Goal: Information Seeking & Learning: Learn about a topic

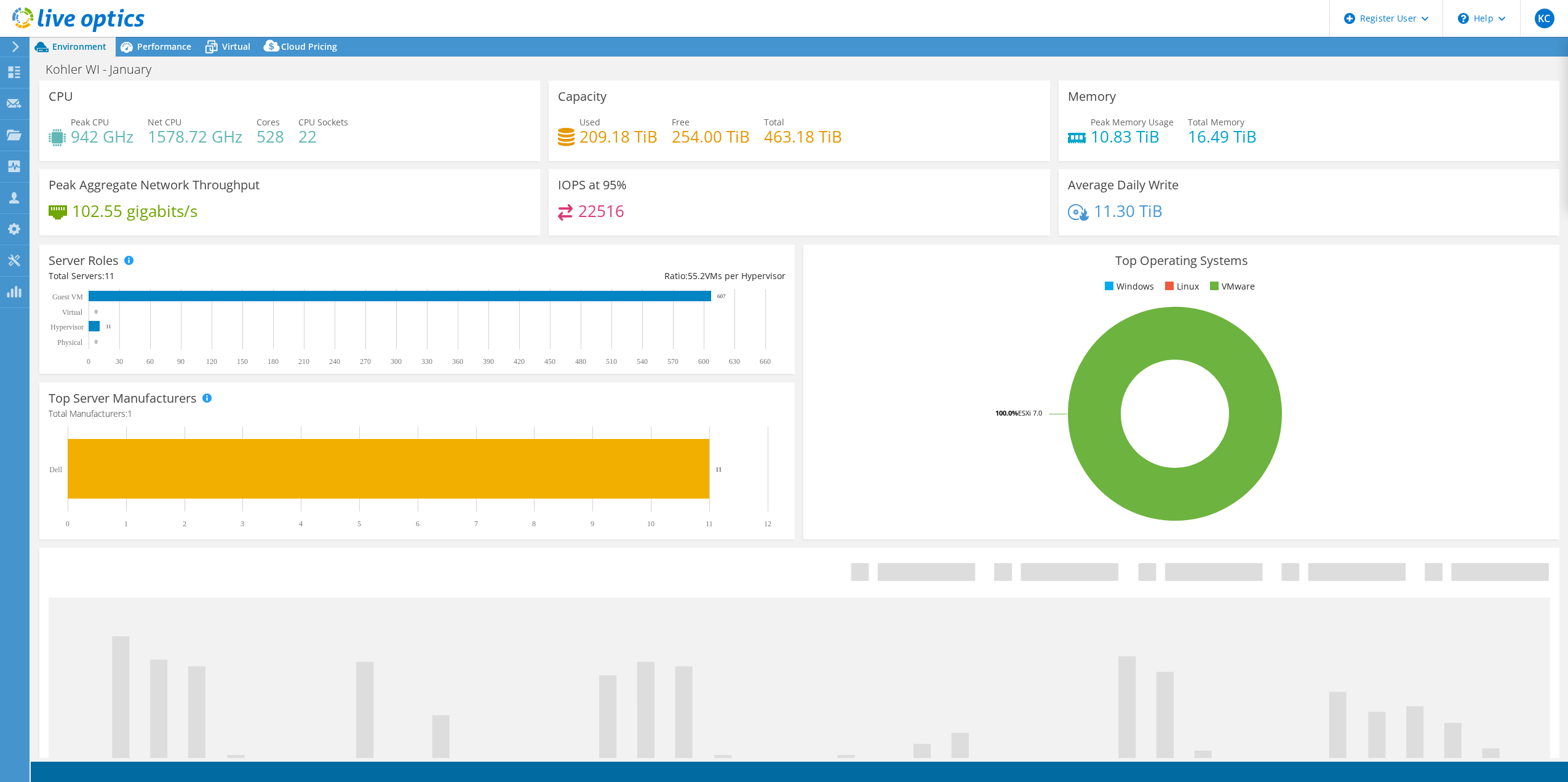
select select "USEast"
select select "USD"
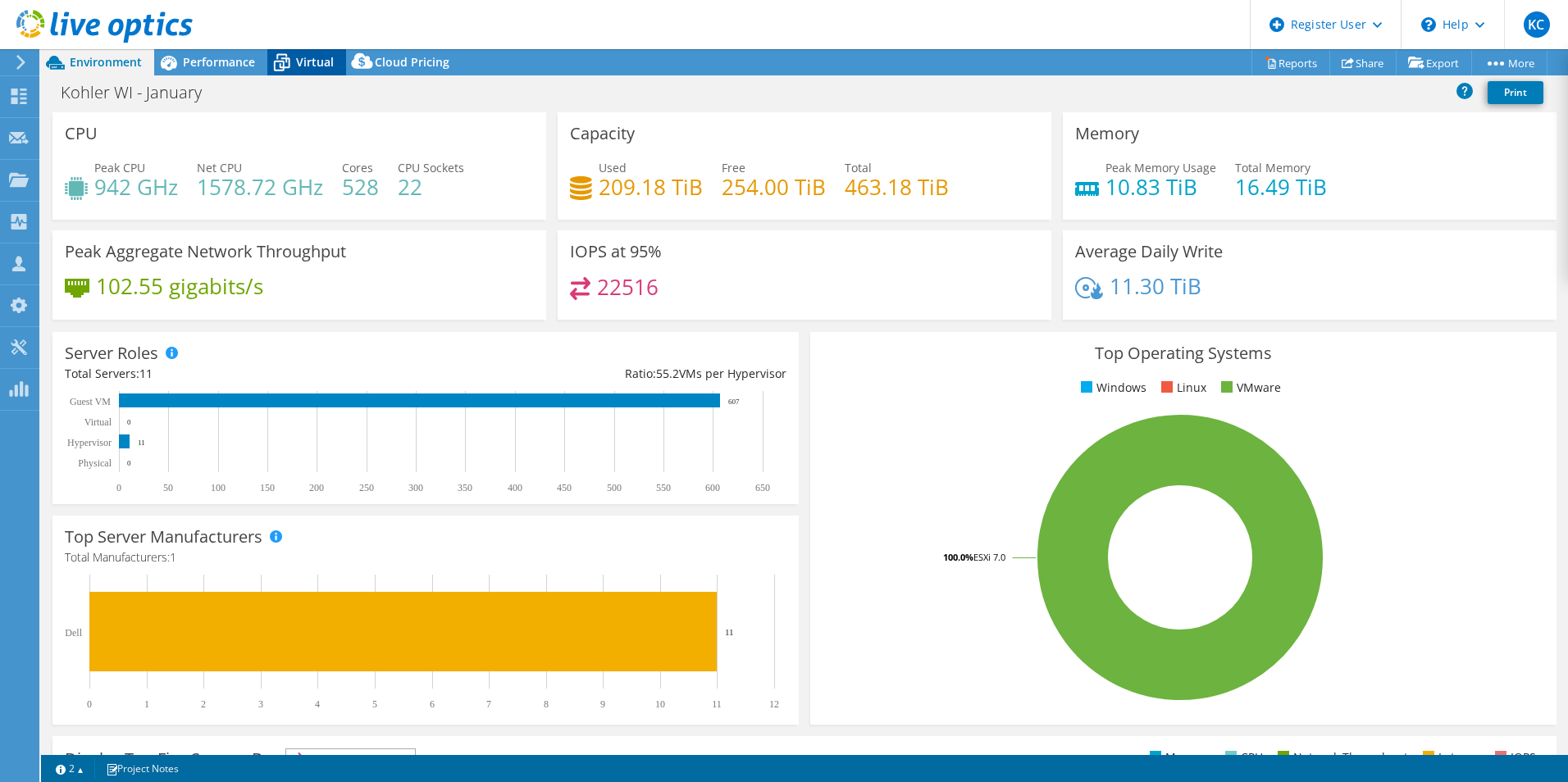
click at [322, 60] on span "Virtual" at bounding box center [314, 62] width 38 height 16
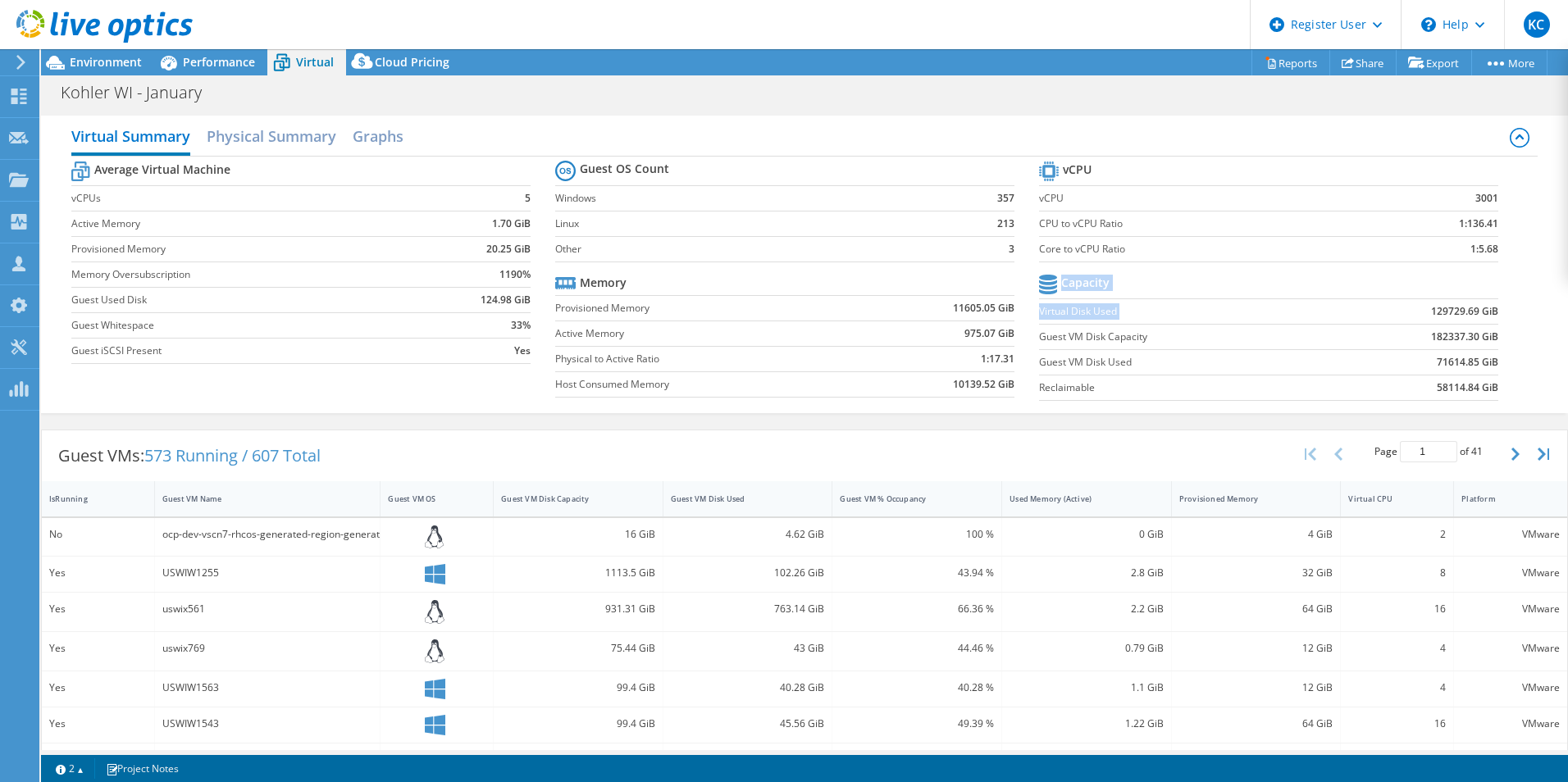
drag, startPoint x: 1421, startPoint y: 311, endPoint x: 1493, endPoint y: 310, distance: 72.0
click at [1493, 310] on section "vCPU vCPU 3001 CPU to vCPU Ratio 1:136.41 Core to vCPU Ratio 1:5.68 Capacity Vi…" at bounding box center [1281, 282] width 484 height 251
drag, startPoint x: 1493, startPoint y: 310, endPoint x: 1496, endPoint y: 334, distance: 24.2
click at [1496, 334] on section "vCPU vCPU 3001 CPU to vCPU Ratio 1:136.41 Core to vCPU Ratio 1:5.68 Capacity Vi…" at bounding box center [1281, 282] width 484 height 251
drag, startPoint x: 1424, startPoint y: 335, endPoint x: 1505, endPoint y: 335, distance: 81.0
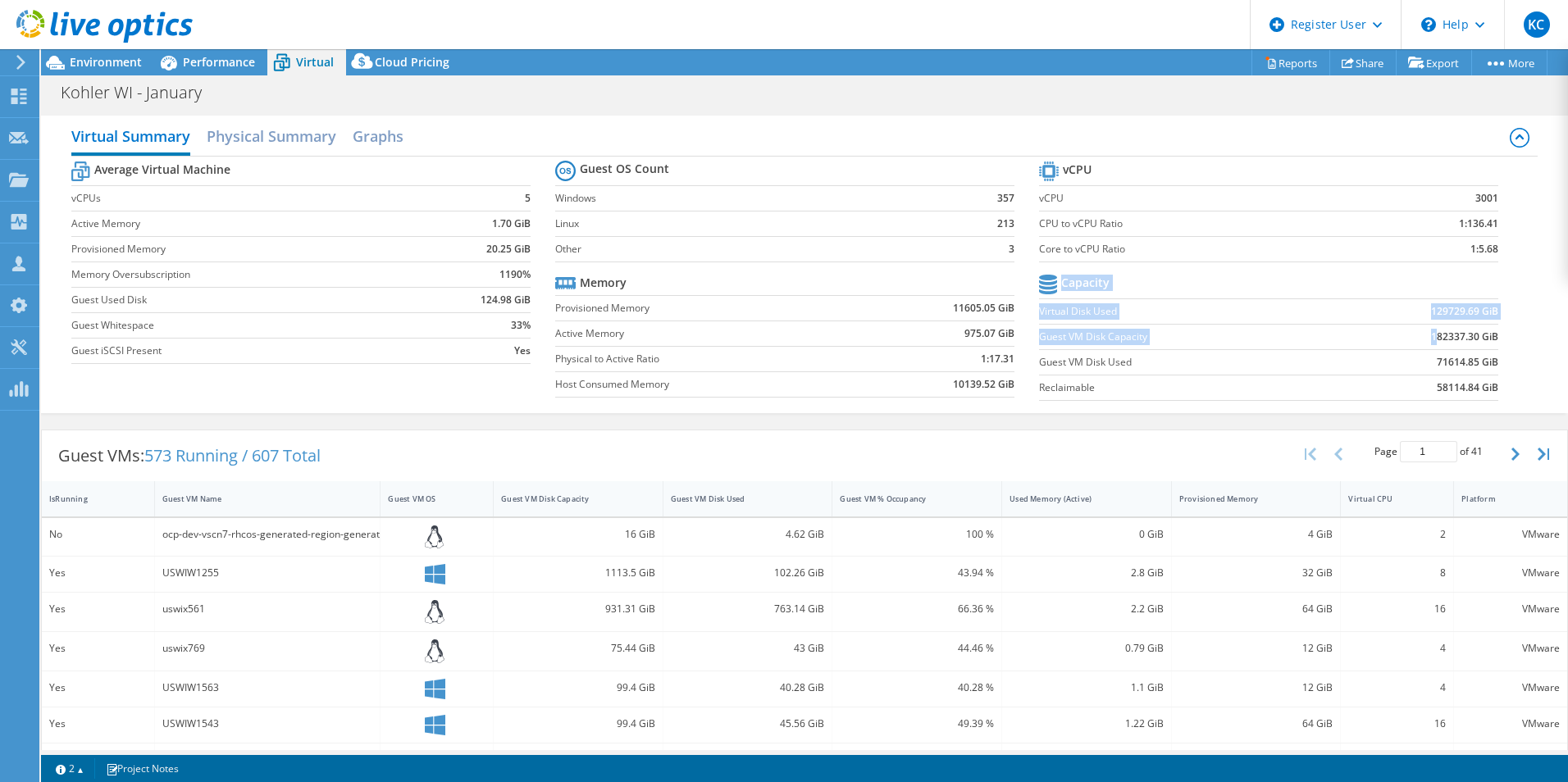
click at [1505, 335] on section "vCPU vCPU 3001 CPU to vCPU Ratio 1:136.41 Core to vCPU Ratio 1:5.68 Capacity Vi…" at bounding box center [1281, 282] width 484 height 251
drag, startPoint x: 1505, startPoint y: 335, endPoint x: 1499, endPoint y: 377, distance: 42.4
click at [1499, 377] on section "vCPU vCPU 3001 CPU to vCPU Ratio 1:136.41 Core to vCPU Ratio 1:5.68 Capacity Vi…" at bounding box center [1281, 282] width 484 height 251
click at [119, 69] on span "Environment" at bounding box center [105, 62] width 72 height 16
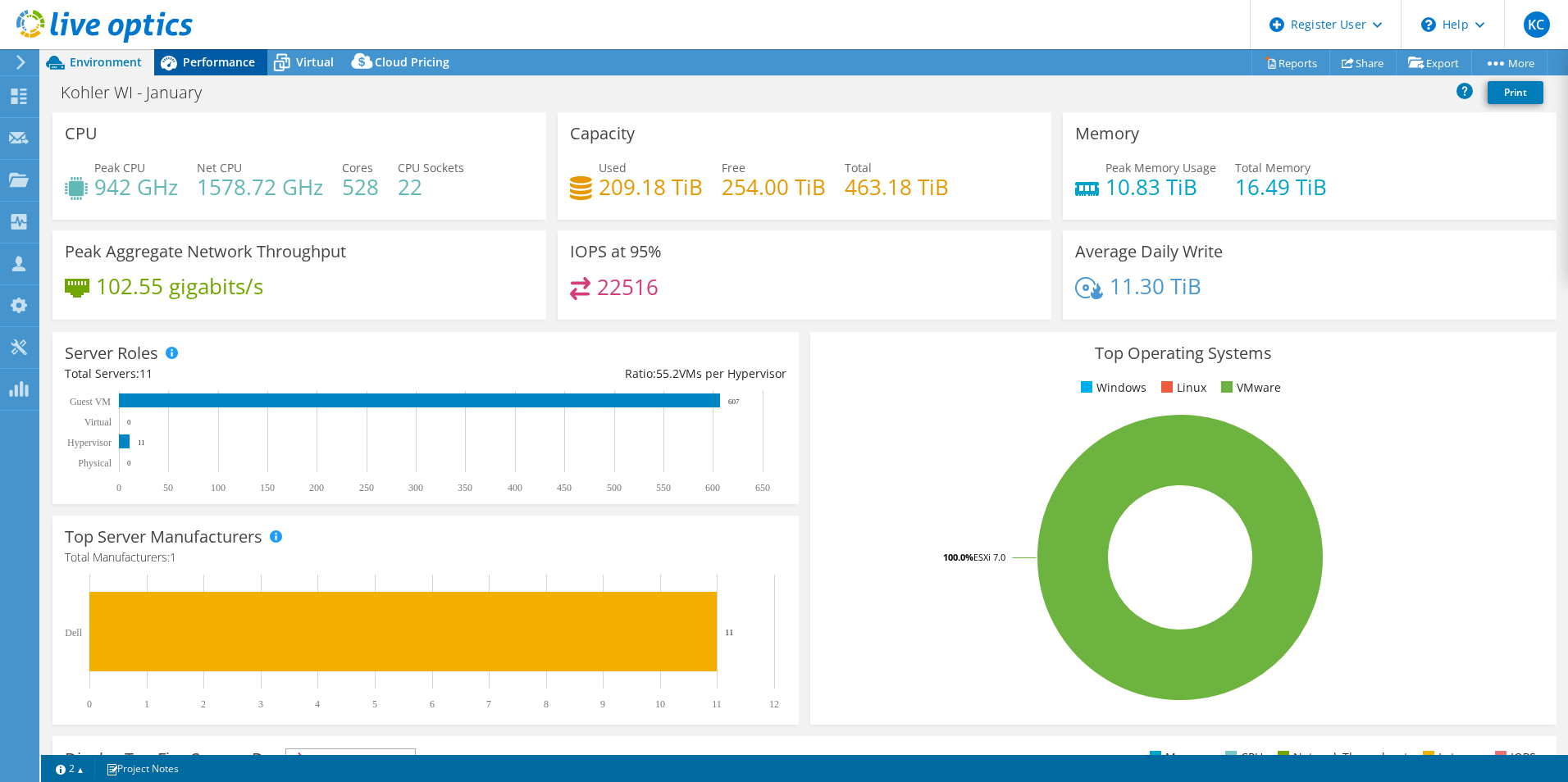
click at [192, 65] on span "Performance" at bounding box center [219, 62] width 72 height 16
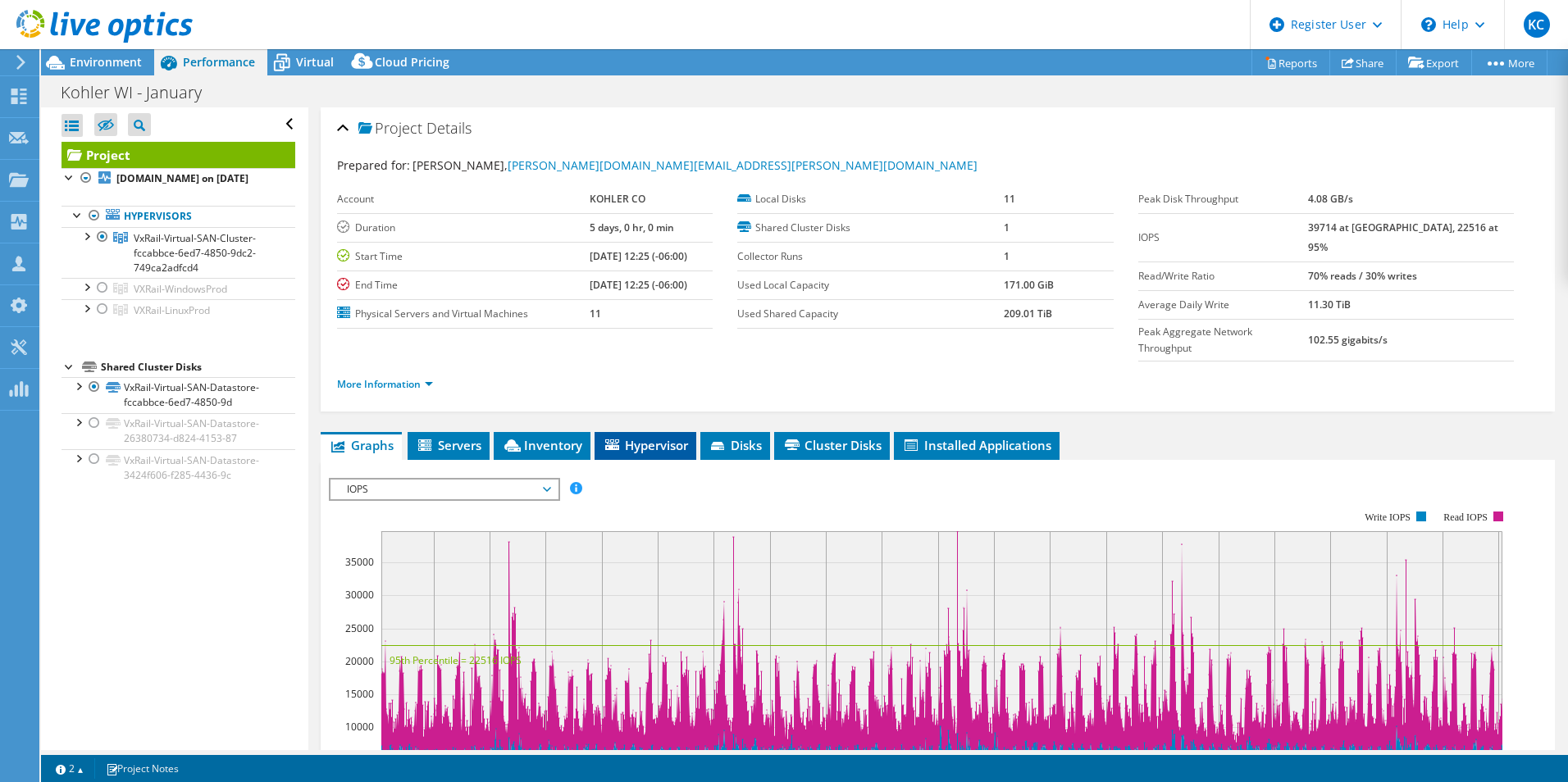
click at [657, 432] on li "Hypervisor" at bounding box center [646, 445] width 102 height 28
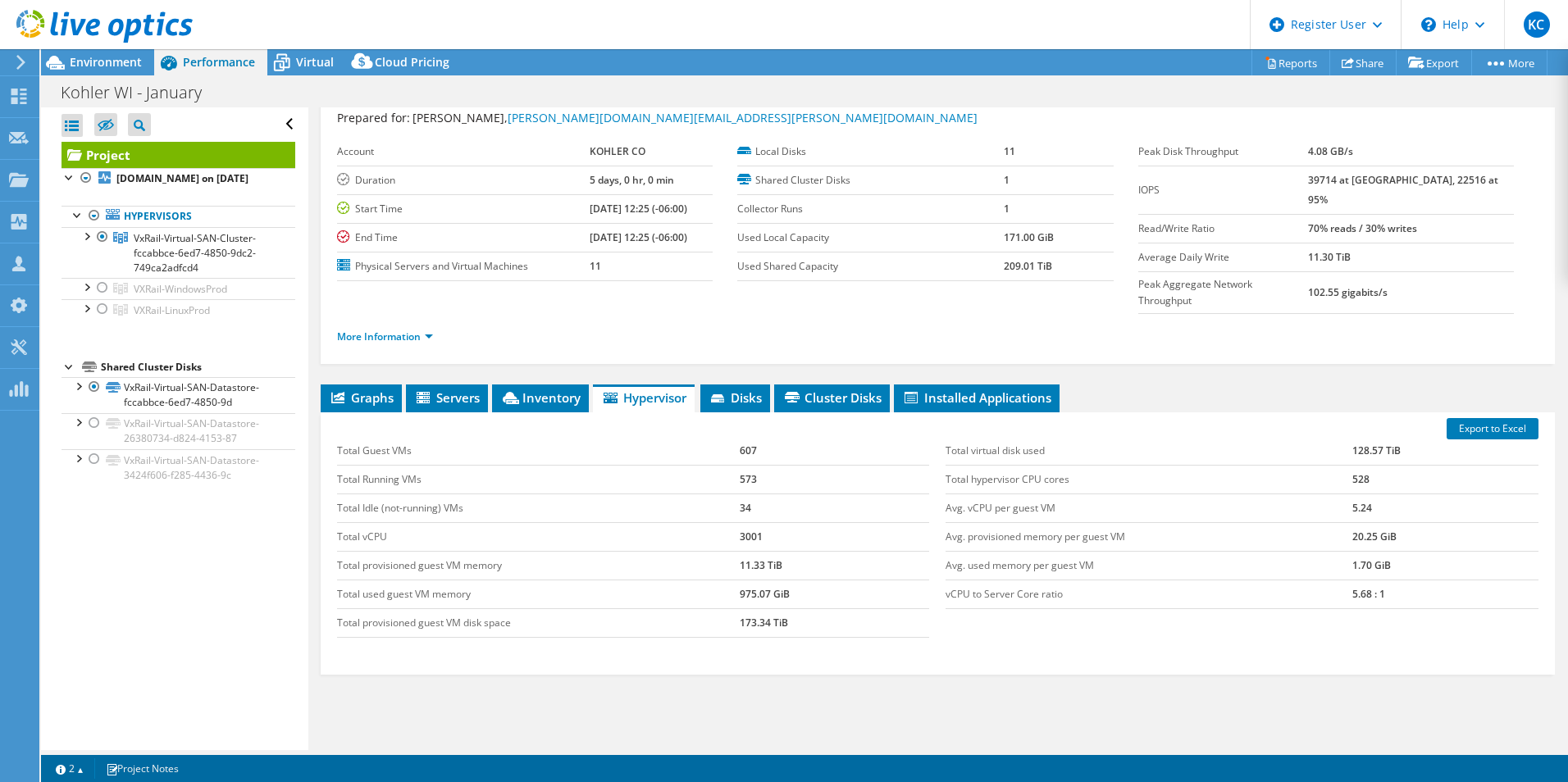
scroll to position [88, 0]
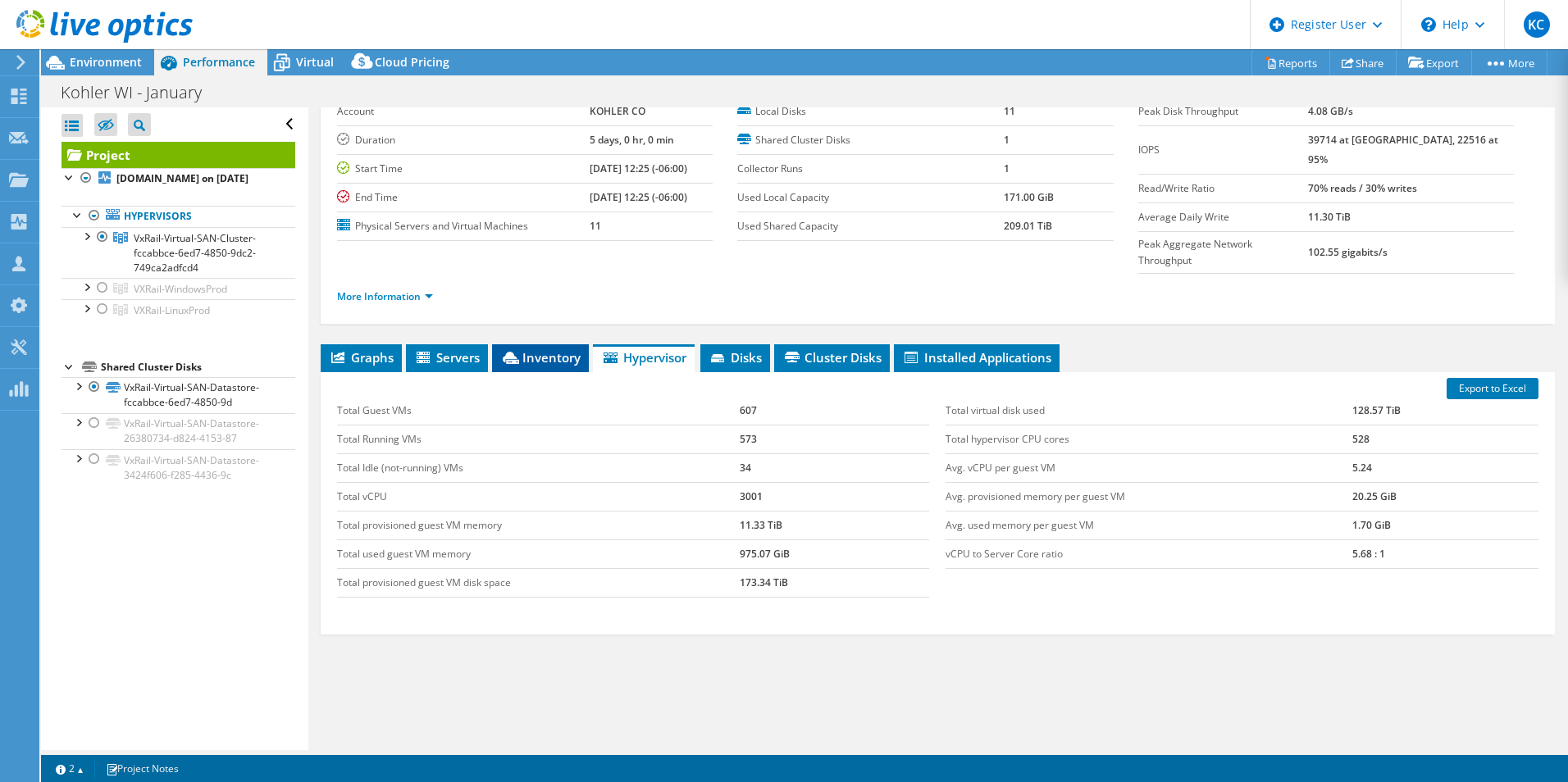
click at [527, 349] on span "Inventory" at bounding box center [540, 358] width 80 height 17
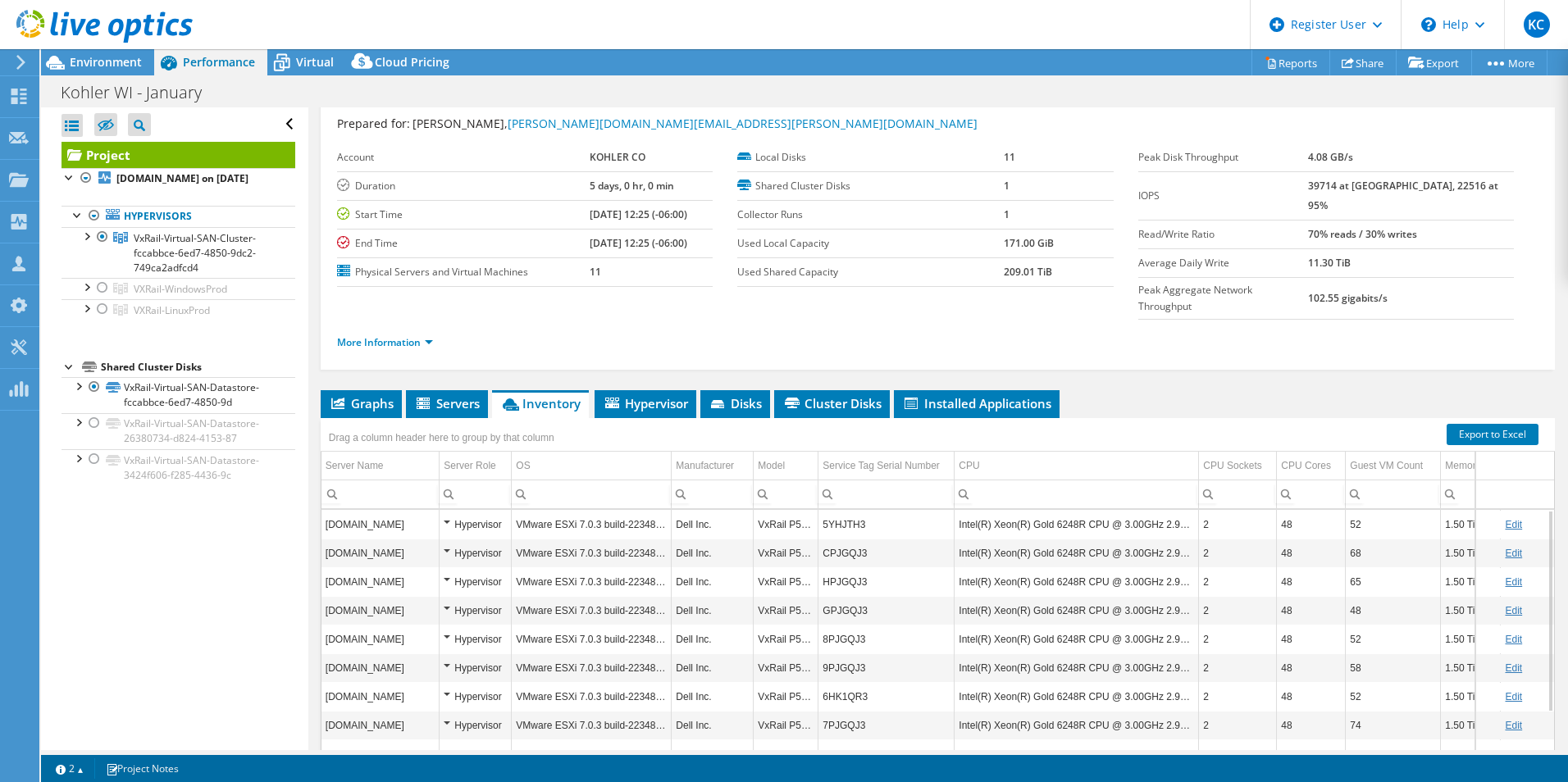
scroll to position [0, 0]
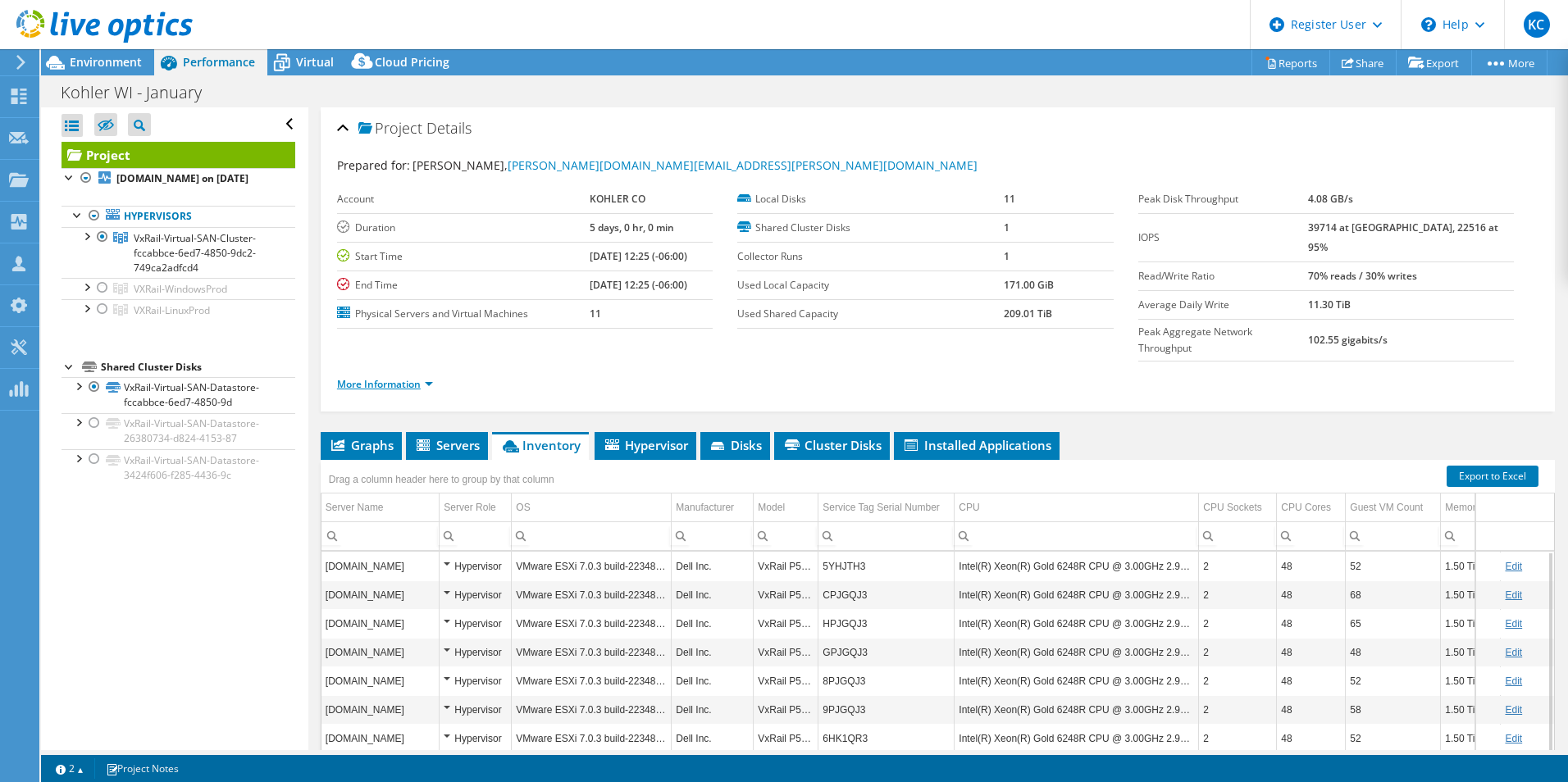
click at [393, 377] on link "More Information" at bounding box center [384, 383] width 96 height 14
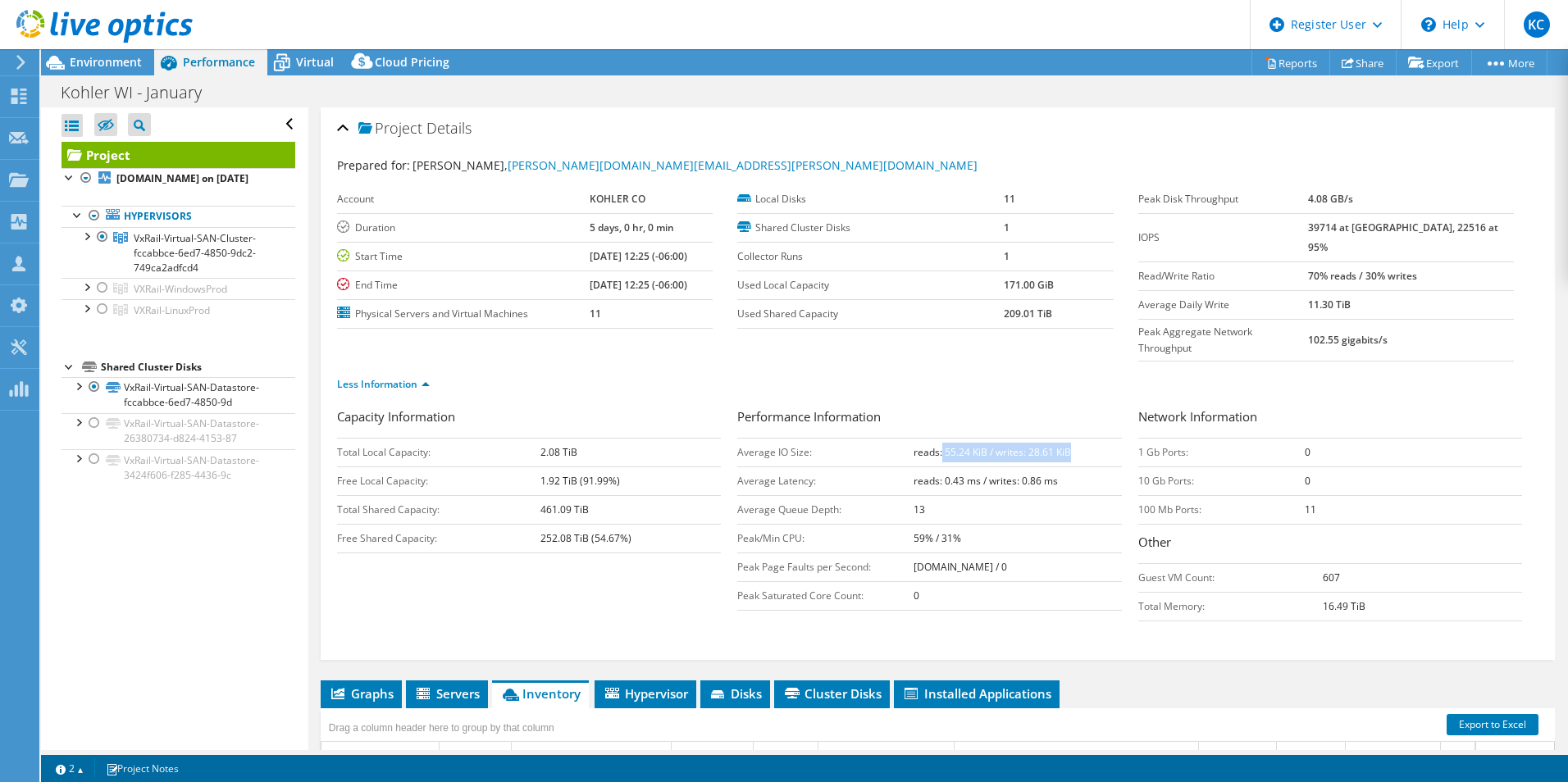
drag, startPoint x: 935, startPoint y: 420, endPoint x: 1085, endPoint y: 422, distance: 150.0
click at [1085, 438] on td "reads: 55.24 KiB / writes: 28.61 KiB" at bounding box center [1017, 452] width 207 height 28
drag, startPoint x: 1087, startPoint y: 428, endPoint x: 1090, endPoint y: 496, distance: 68.1
click at [1091, 492] on tbody "Average IO Size: reads: 55.24 KiB / writes: 28.61 KiB Average Latency: reads: 0…" at bounding box center [928, 524] width 383 height 172
drag, startPoint x: 1090, startPoint y: 496, endPoint x: 1082, endPoint y: 551, distance: 55.6
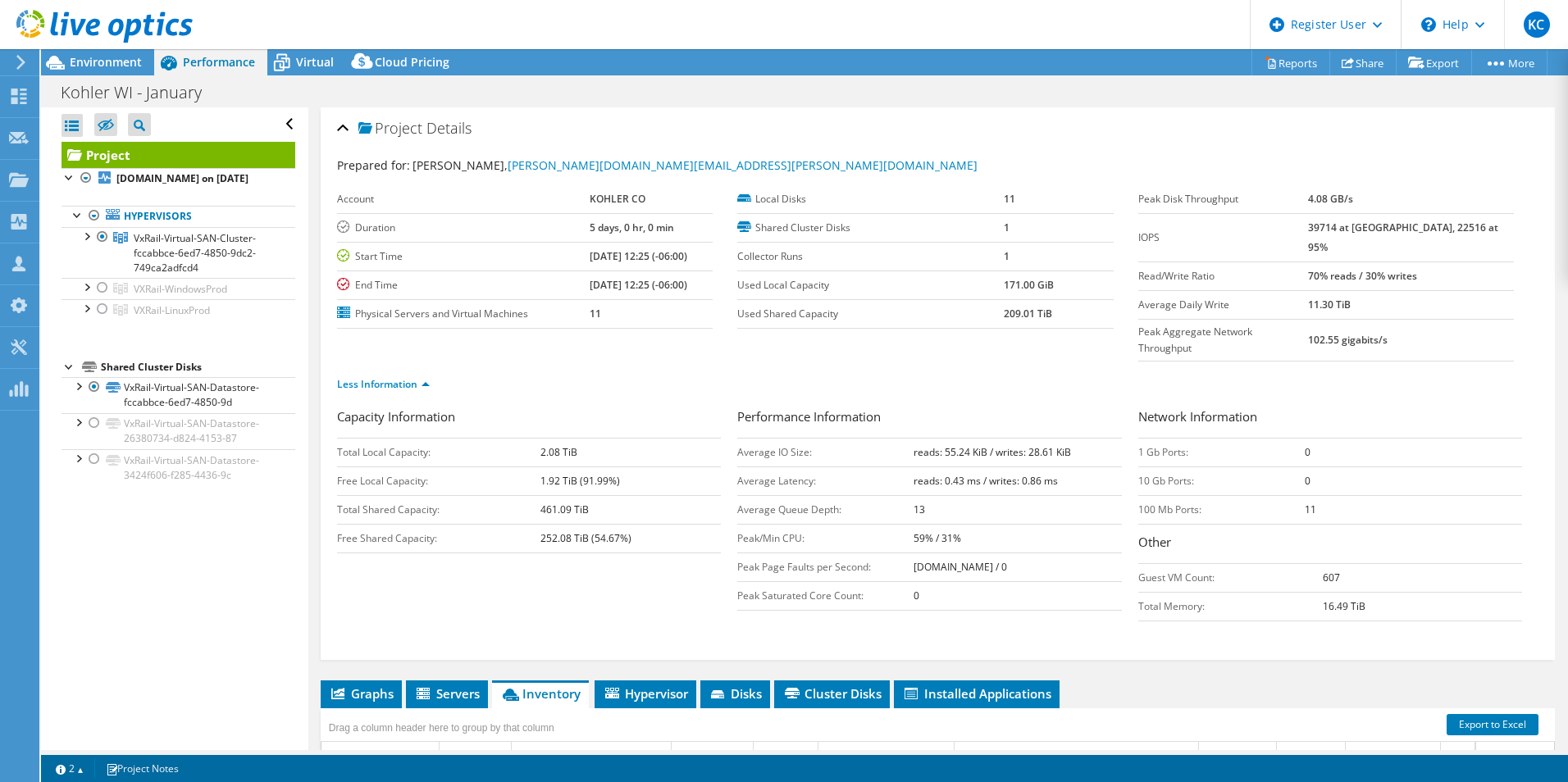
click at [1082, 581] on td "0" at bounding box center [1017, 596] width 207 height 28
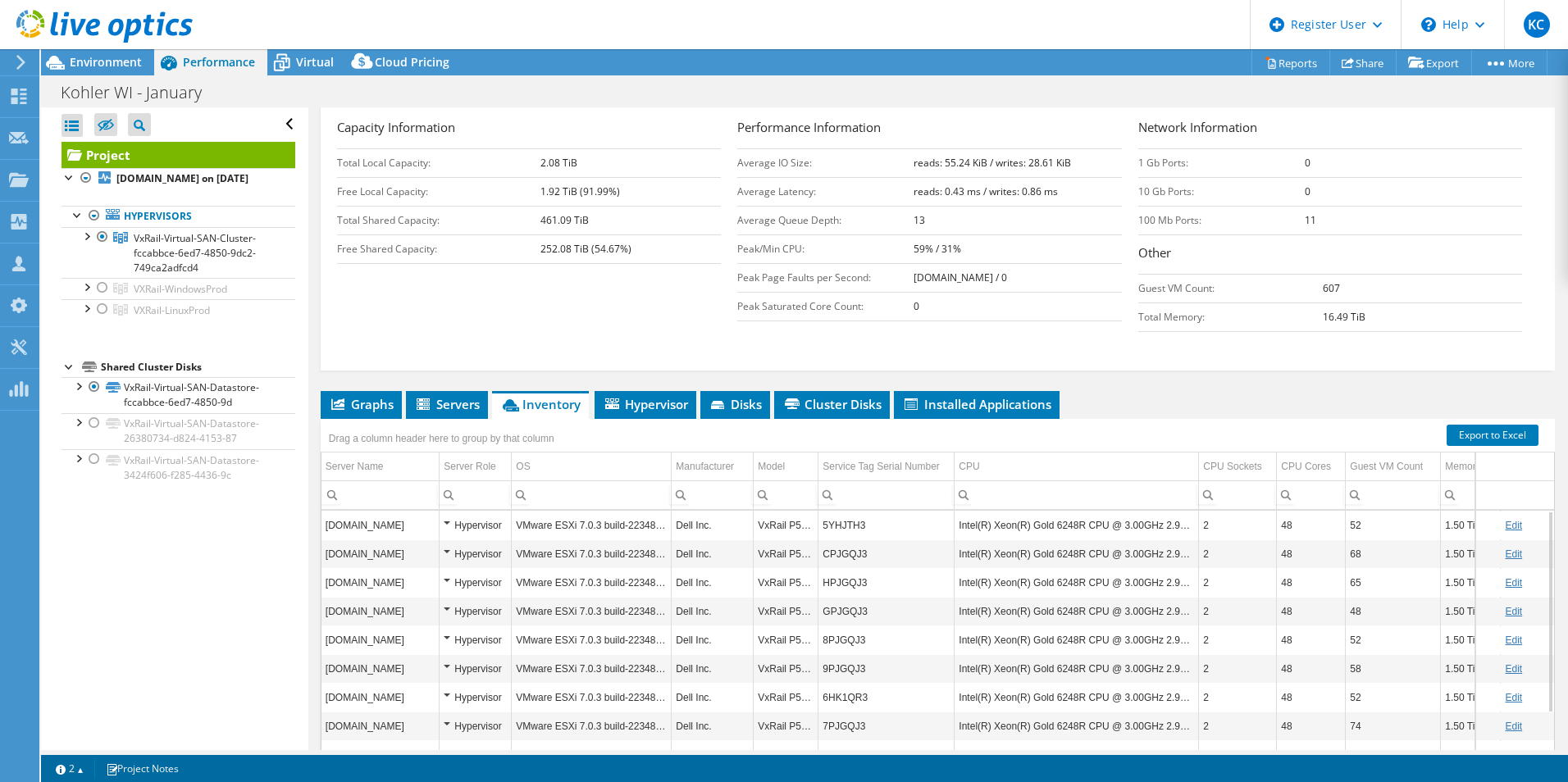
scroll to position [254, 0]
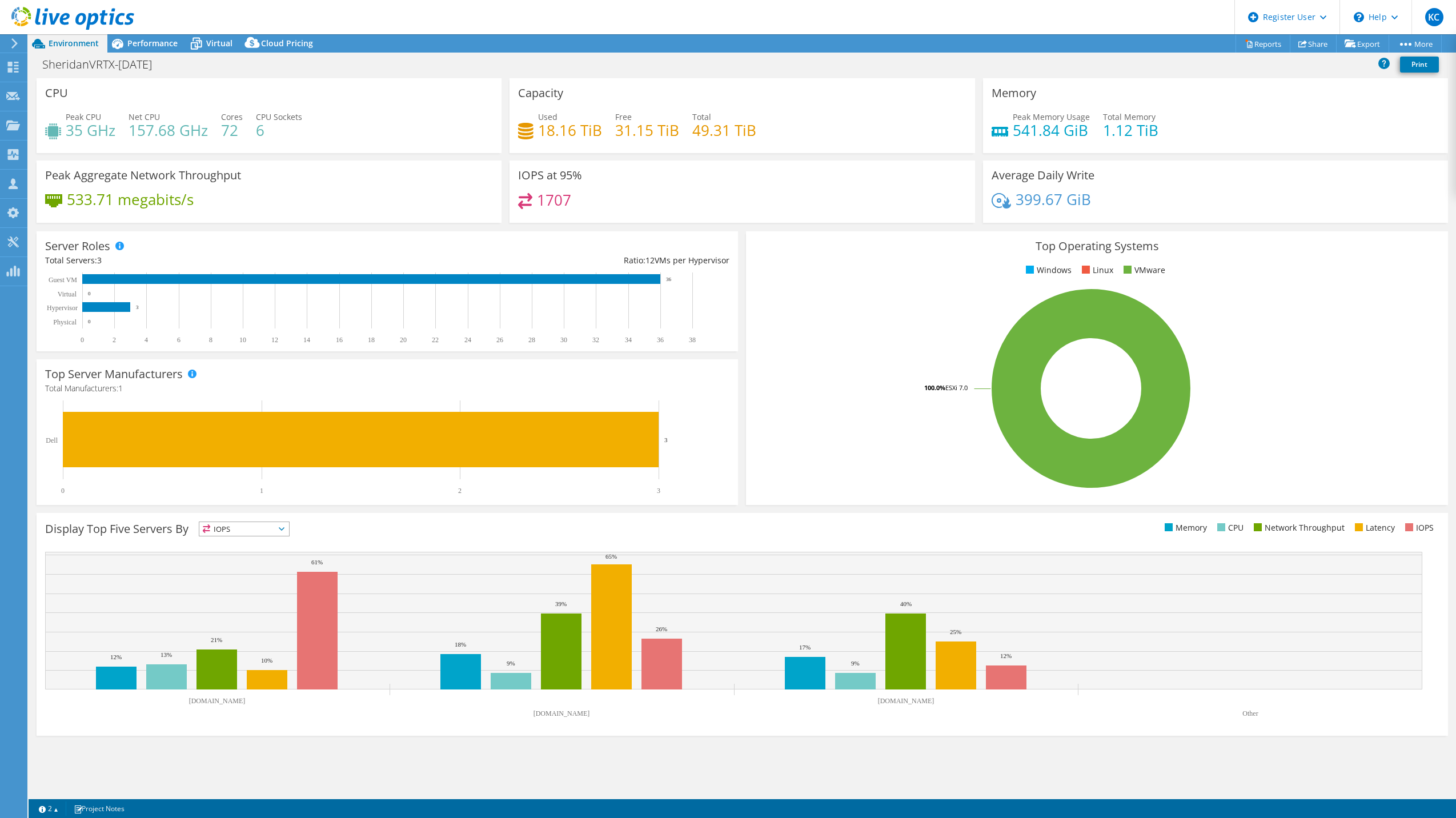
select select "USD"
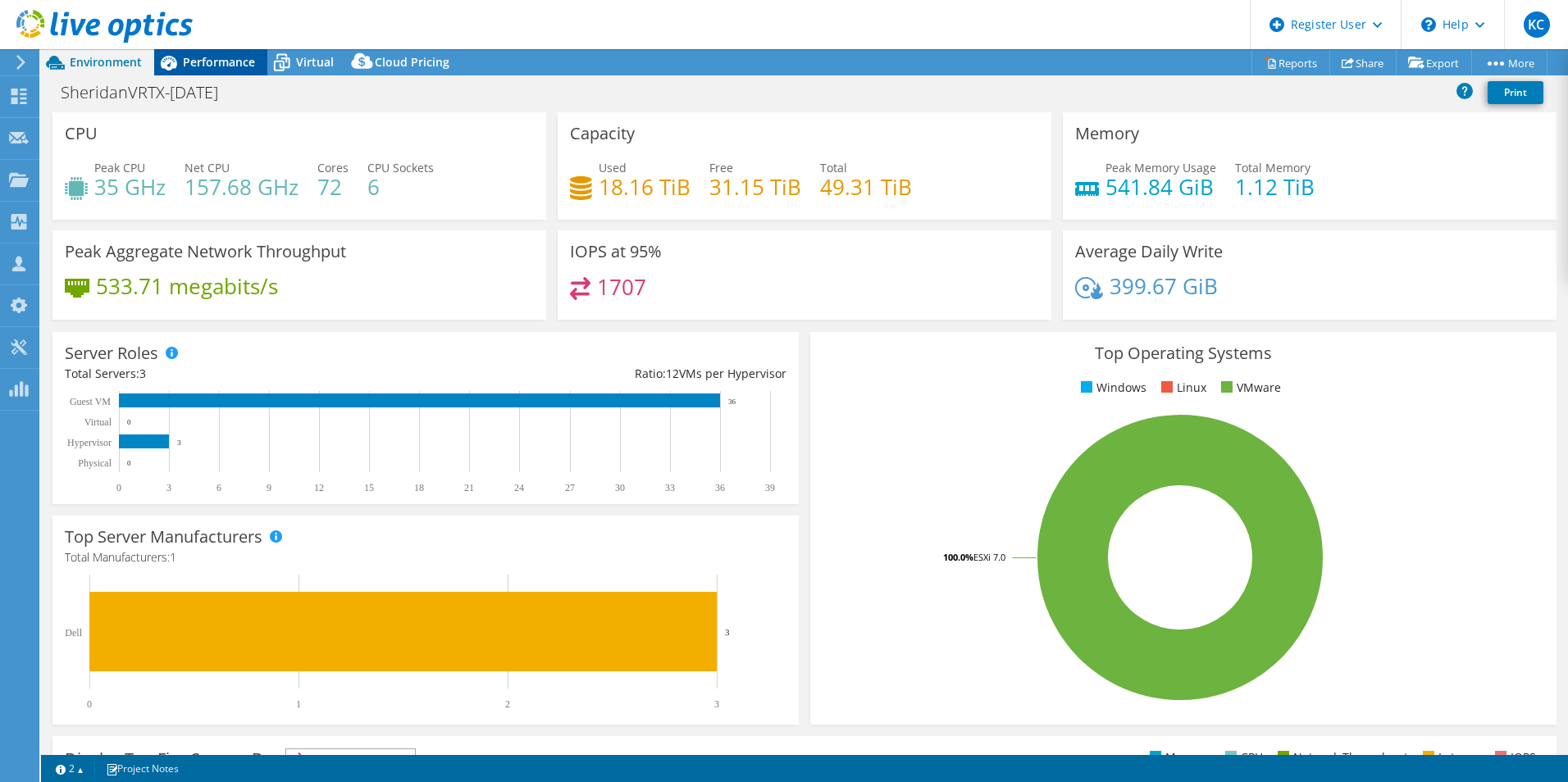
click at [221, 58] on span "Performance" at bounding box center [219, 62] width 72 height 16
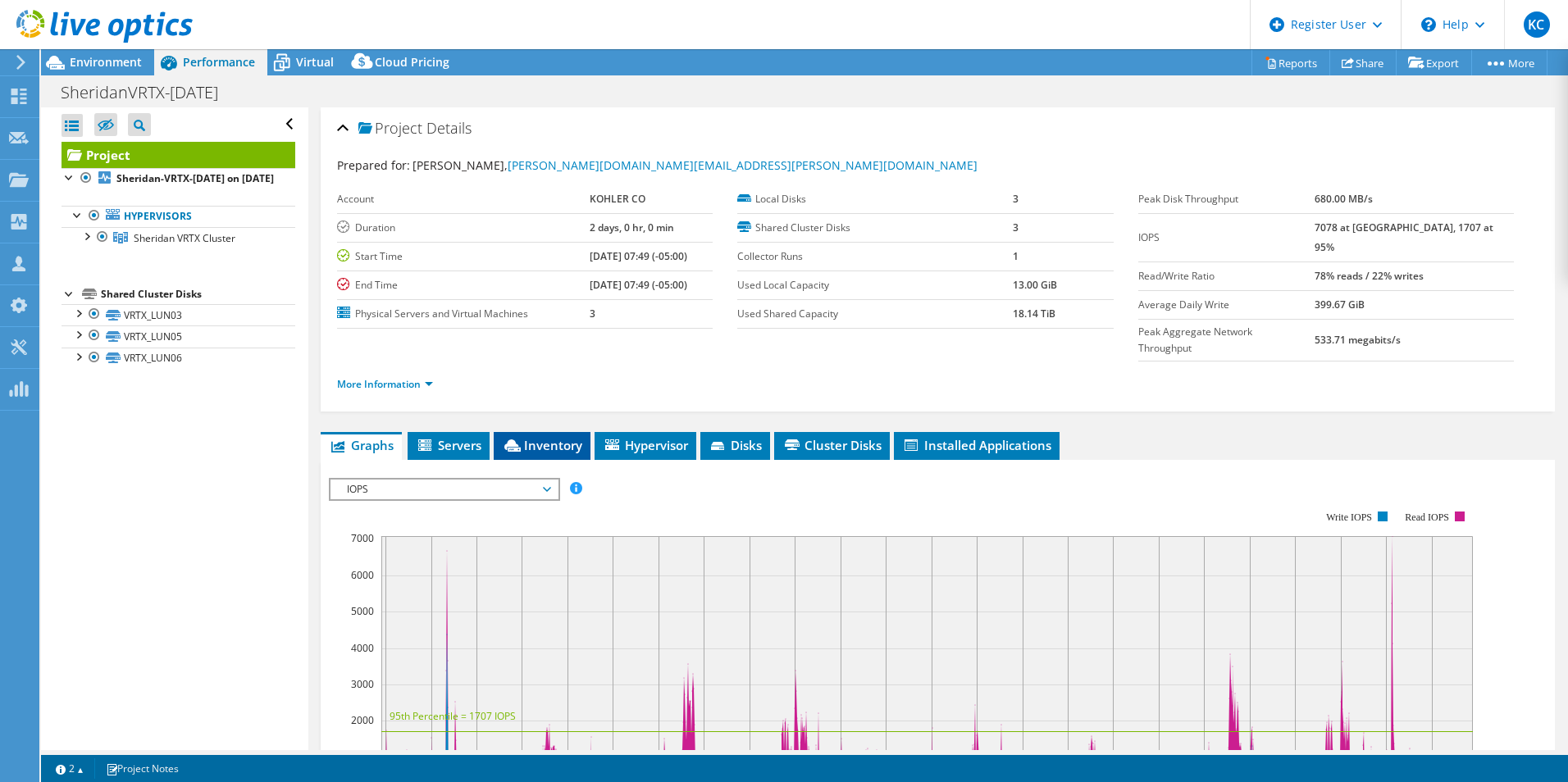
click at [551, 437] on span "Inventory" at bounding box center [542, 445] width 80 height 17
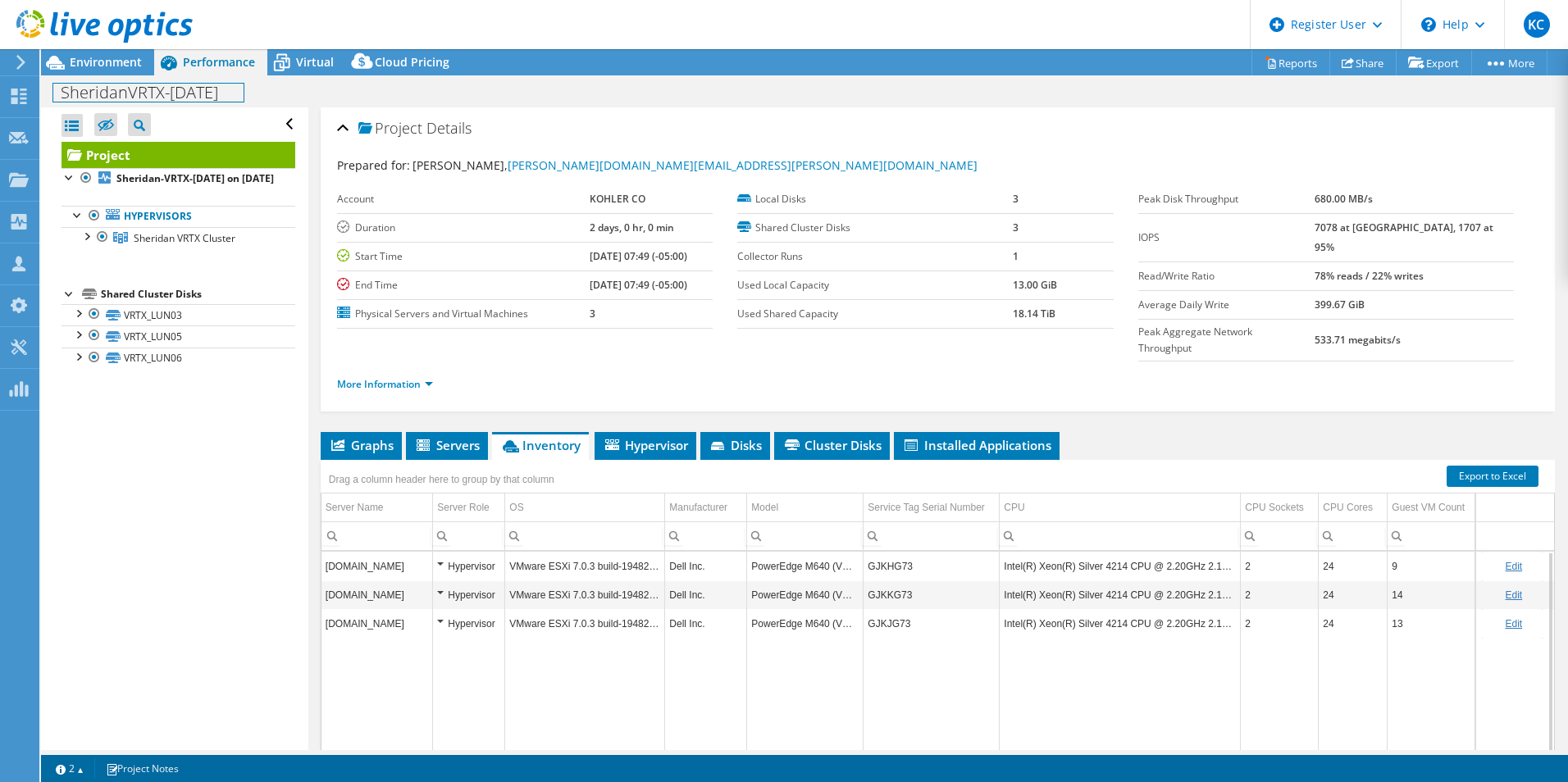
click at [105, 78] on div "SheridanVRTX-April25 Print" at bounding box center [804, 92] width 1527 height 30
click at [107, 69] on span "Environment" at bounding box center [105, 62] width 72 height 16
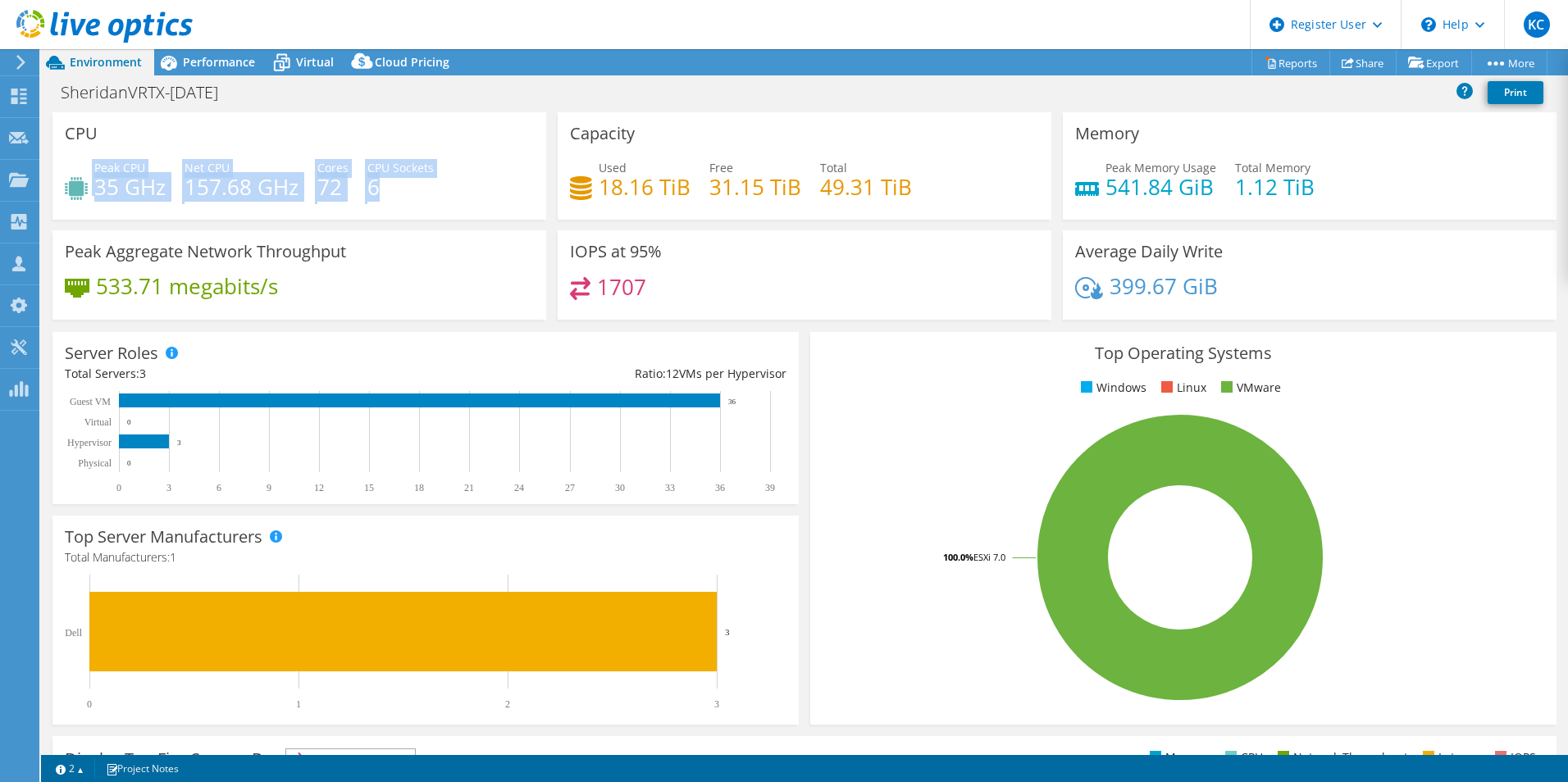
drag, startPoint x: 92, startPoint y: 196, endPoint x: 408, endPoint y: 192, distance: 316.0
click at [408, 192] on div "Peak CPU 35 GHz Net CPU 157.68 GHz Cores 72 CPU Sockets 6" at bounding box center [299, 185] width 469 height 53
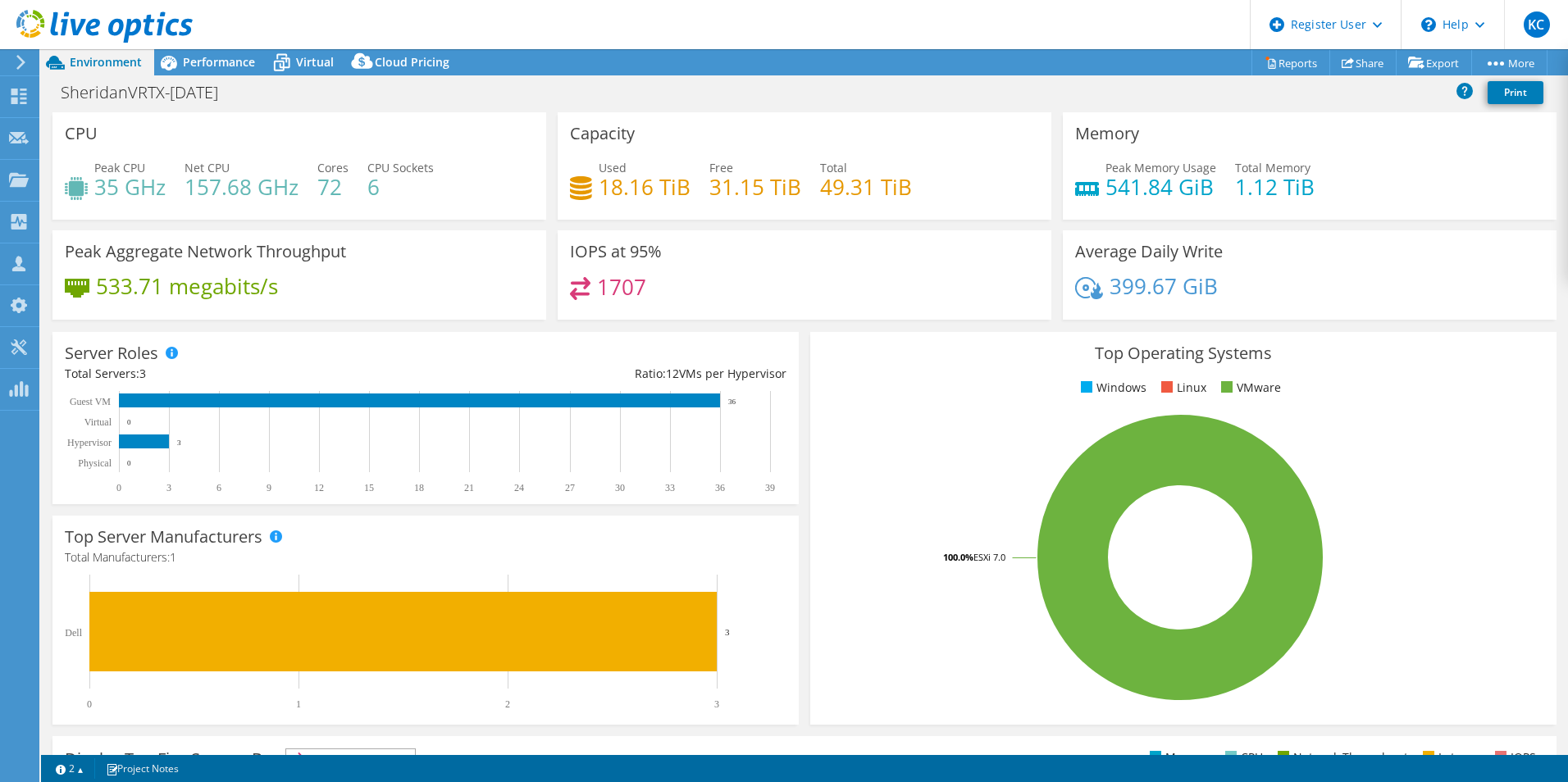
drag, startPoint x: 408, startPoint y: 192, endPoint x: 403, endPoint y: 225, distance: 33.4
click at [415, 211] on div "Peak CPU 35 GHz Net CPU 157.68 GHz Cores 72 CPU Sockets 6" at bounding box center [299, 185] width 469 height 53
drag, startPoint x: 333, startPoint y: 185, endPoint x: 369, endPoint y: 185, distance: 36.0
click at [369, 185] on div "Peak CPU 35 GHz Net CPU 157.68 GHz Cores 72 CPU Sockets 6" at bounding box center [299, 185] width 469 height 53
drag, startPoint x: 369, startPoint y: 185, endPoint x: 368, endPoint y: 201, distance: 16.0
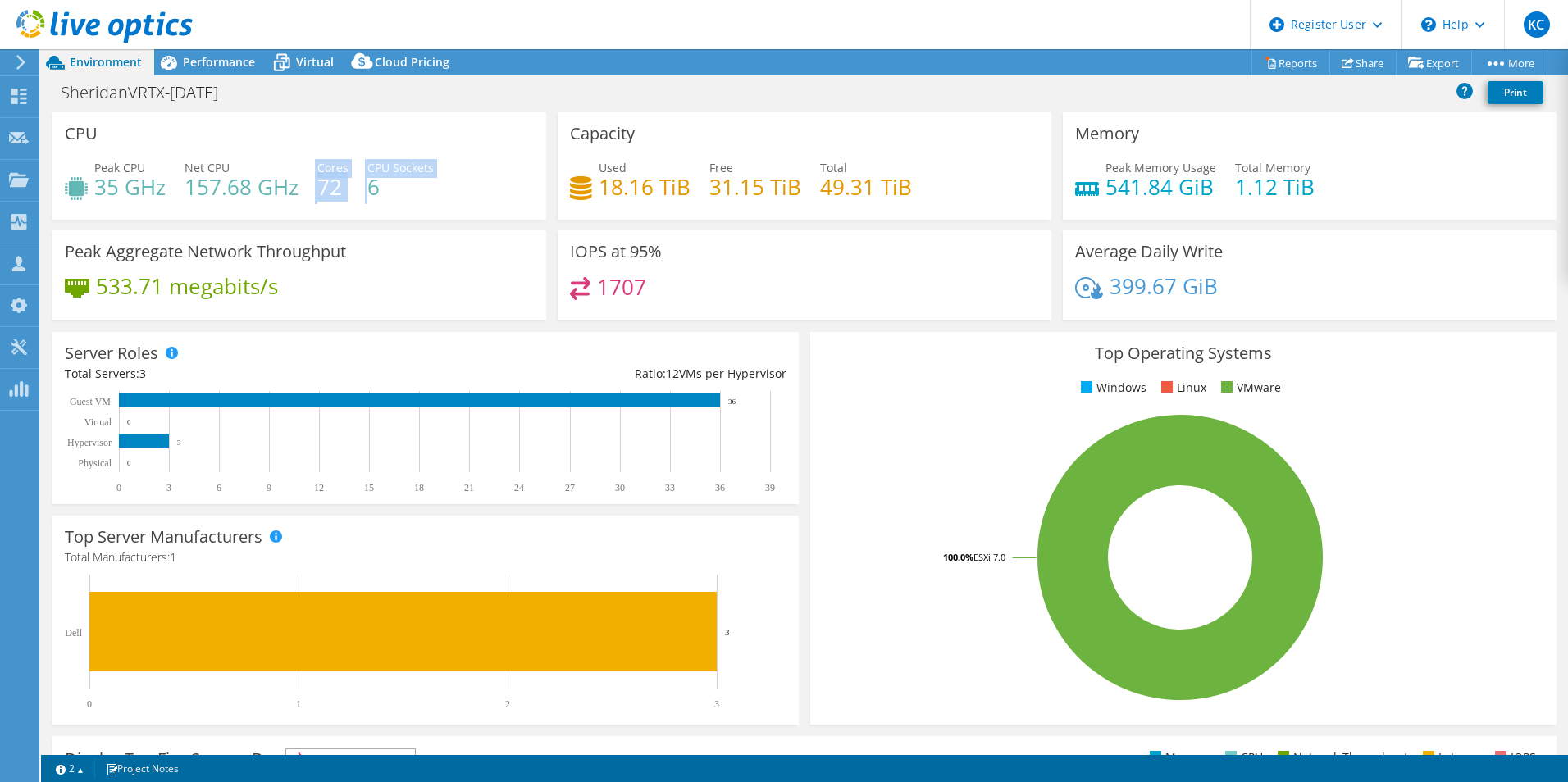
click at [368, 196] on h4 "6" at bounding box center [401, 187] width 67 height 18
drag, startPoint x: 1095, startPoint y: 190, endPoint x: 1215, endPoint y: 187, distance: 120.0
click at [1213, 187] on div "Peak Memory Usage 541.84 GiB Total Memory 1.12 TiB" at bounding box center [1309, 185] width 469 height 53
drag, startPoint x: 1215, startPoint y: 187, endPoint x: 1236, endPoint y: 205, distance: 27.7
click at [1236, 205] on div "Peak Memory Usage 541.84 GiB Total Memory 1.12 TiB" at bounding box center [1309, 185] width 469 height 53
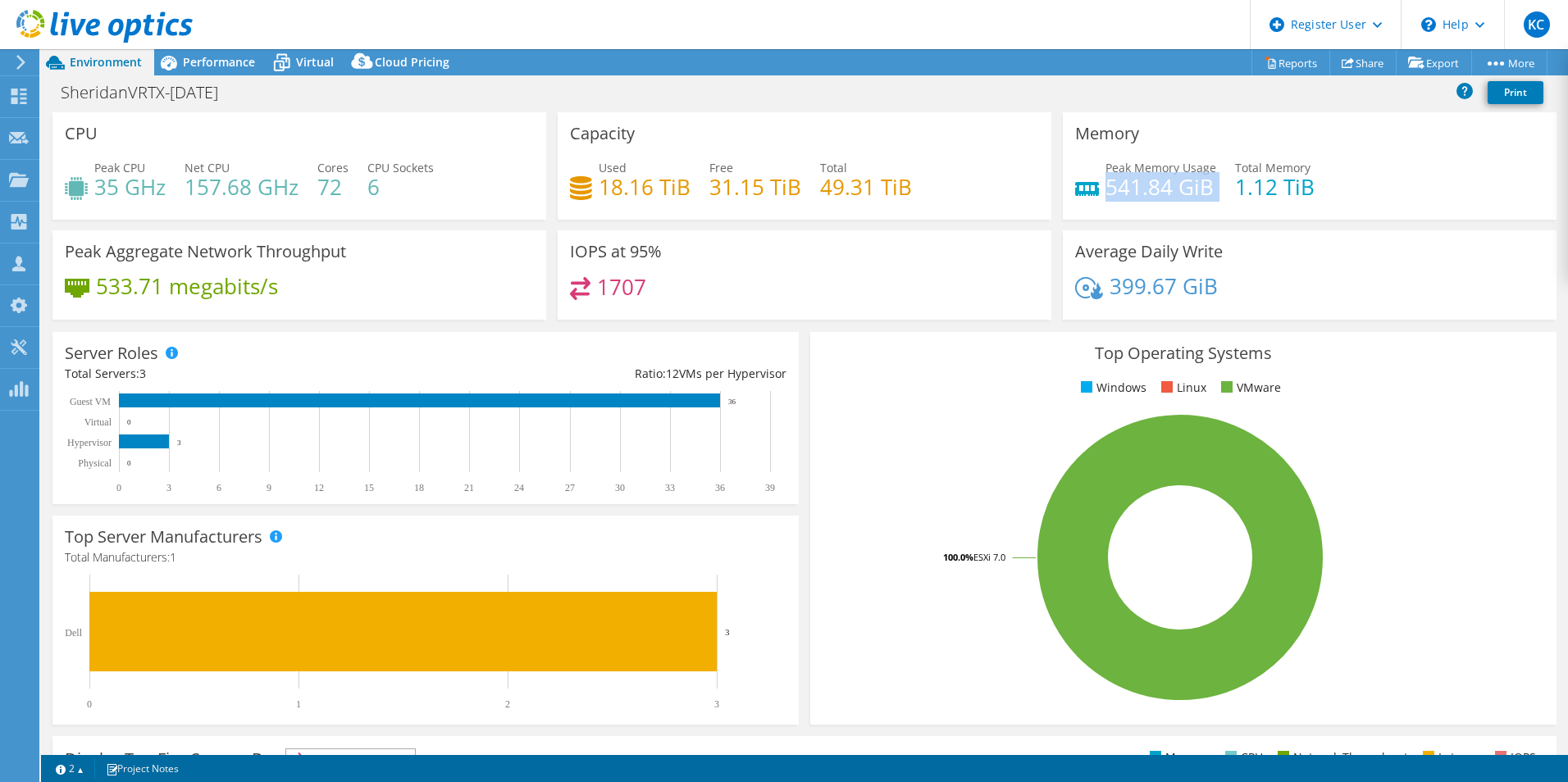
drag, startPoint x: 1102, startPoint y: 188, endPoint x: 1221, endPoint y: 196, distance: 119.3
click at [1221, 196] on div "Peak Memory Usage 541.84 GiB Total Memory 1.12 TiB" at bounding box center [1309, 185] width 469 height 53
drag, startPoint x: 1221, startPoint y: 196, endPoint x: 1268, endPoint y: 302, distance: 116.0
click at [1215, 244] on h3 "Average Daily Write" at bounding box center [1149, 252] width 148 height 18
drag, startPoint x: 1508, startPoint y: 454, endPoint x: 1533, endPoint y: 490, distance: 43.8
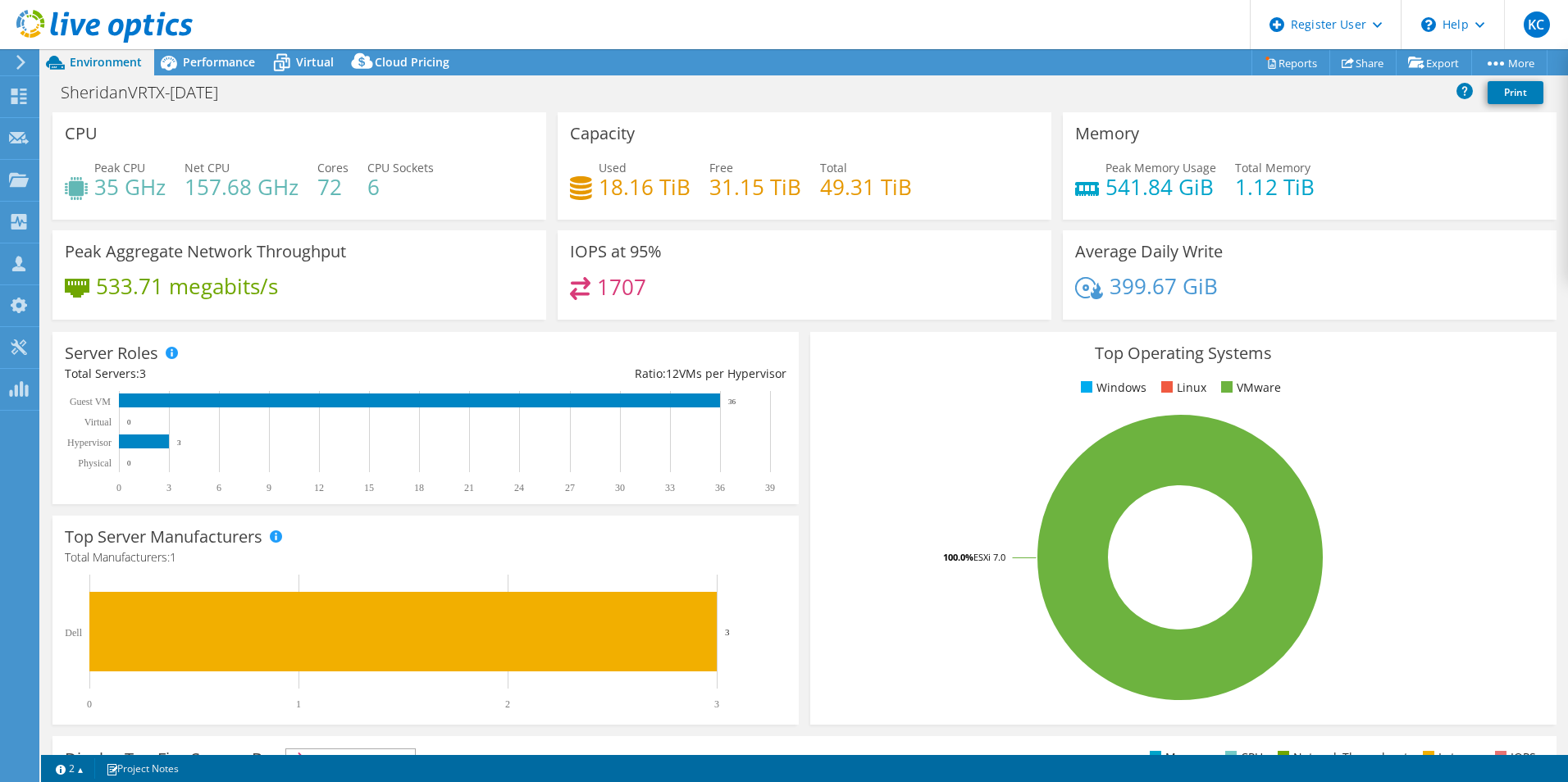
click at [1533, 490] on div "Top Operating Systems Windows Linux VMware 100.0% ESXi 7.0" at bounding box center [1183, 529] width 746 height 393
drag, startPoint x: 242, startPoint y: 42, endPoint x: 238, endPoint y: 51, distance: 9.8
click at [242, 42] on header "KC Dell User Keerthana C Keerthana.C1@dell.com Dell My Profile Log Out \n Help …" at bounding box center [784, 24] width 1568 height 49
click at [234, 60] on span "Performance" at bounding box center [219, 62] width 72 height 16
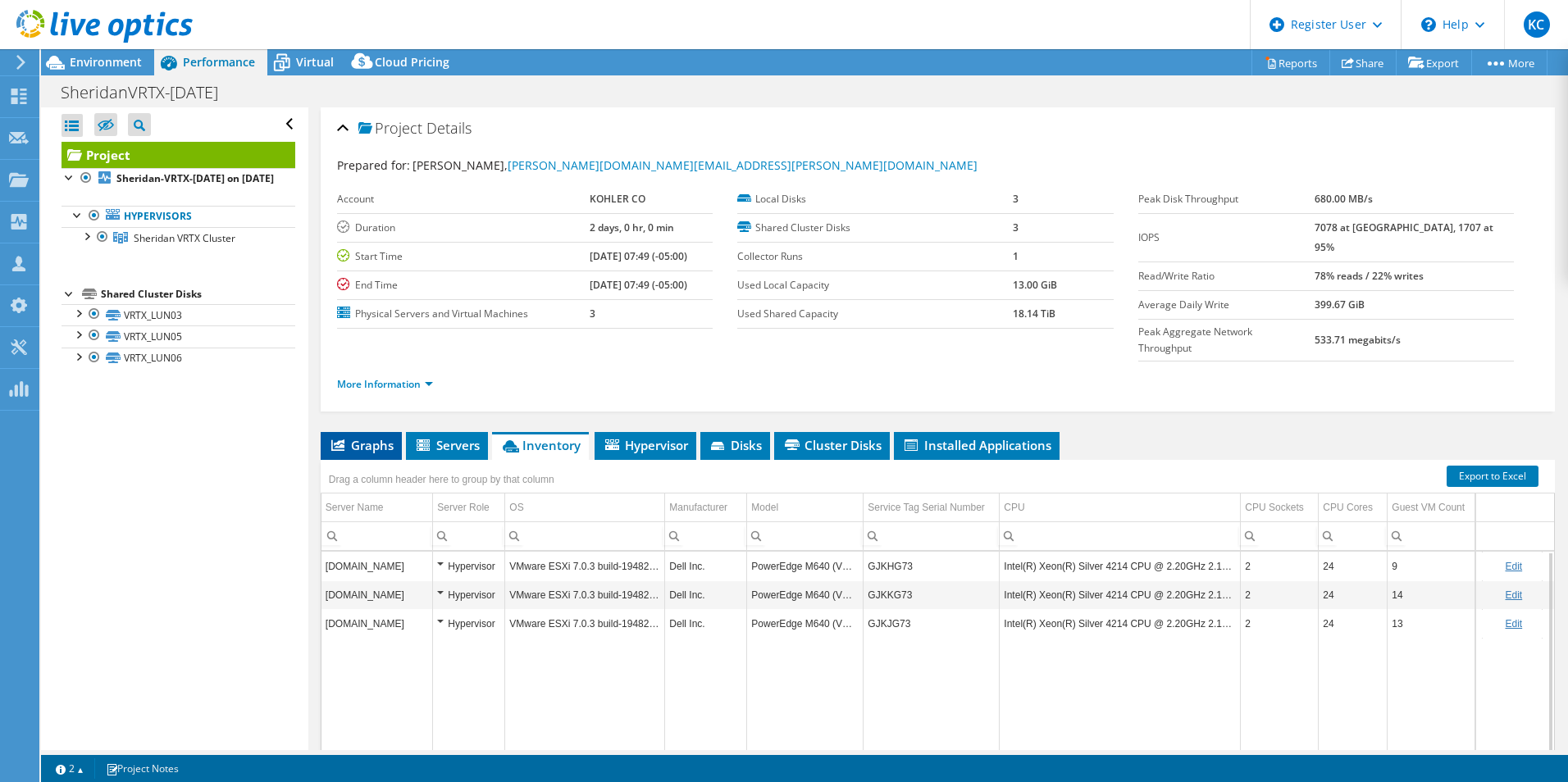
click at [373, 437] on span "Graphs" at bounding box center [362, 445] width 65 height 17
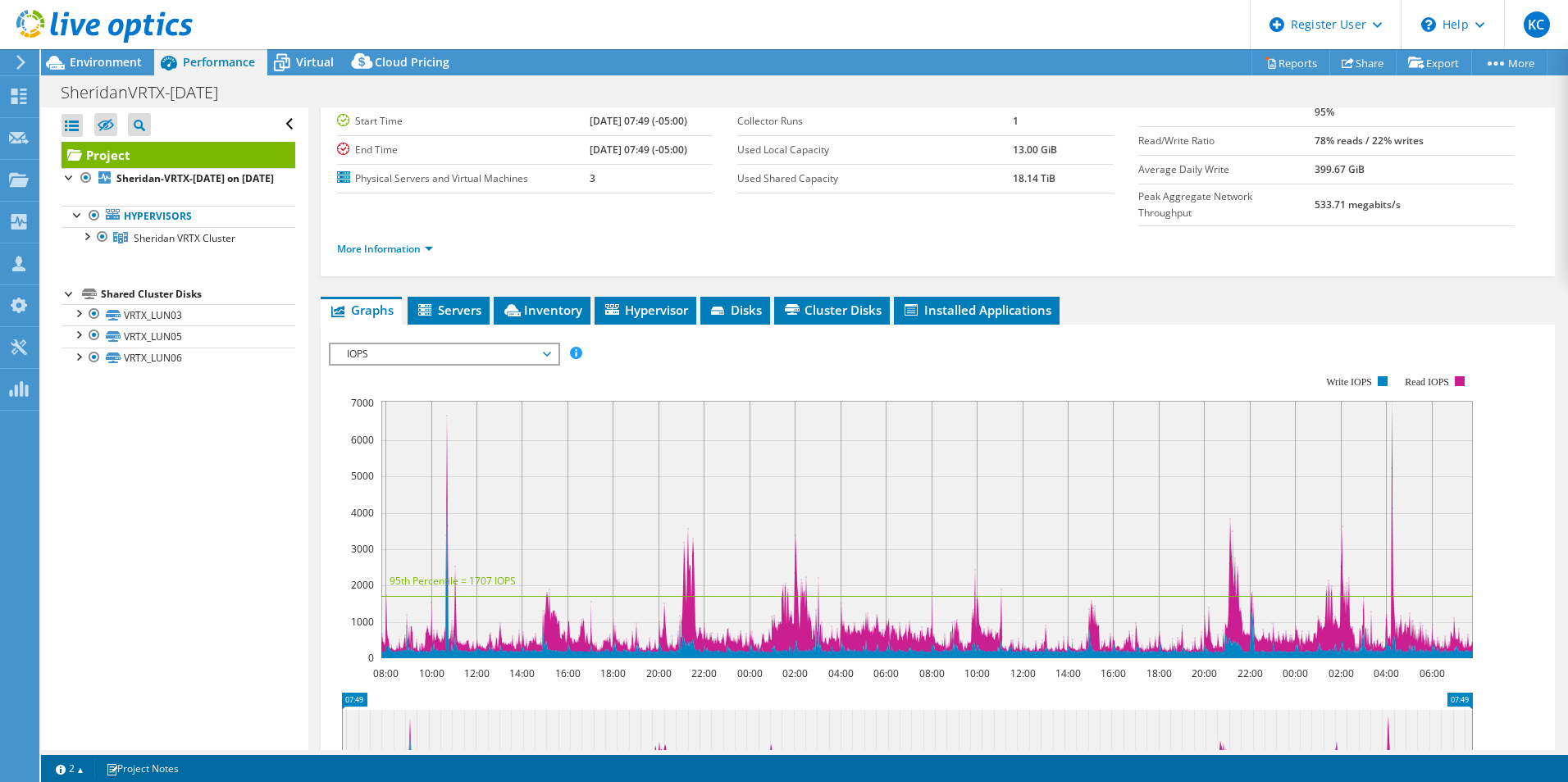
scroll to position [136, 0]
click at [88, 57] on span "Environment" at bounding box center [105, 62] width 72 height 16
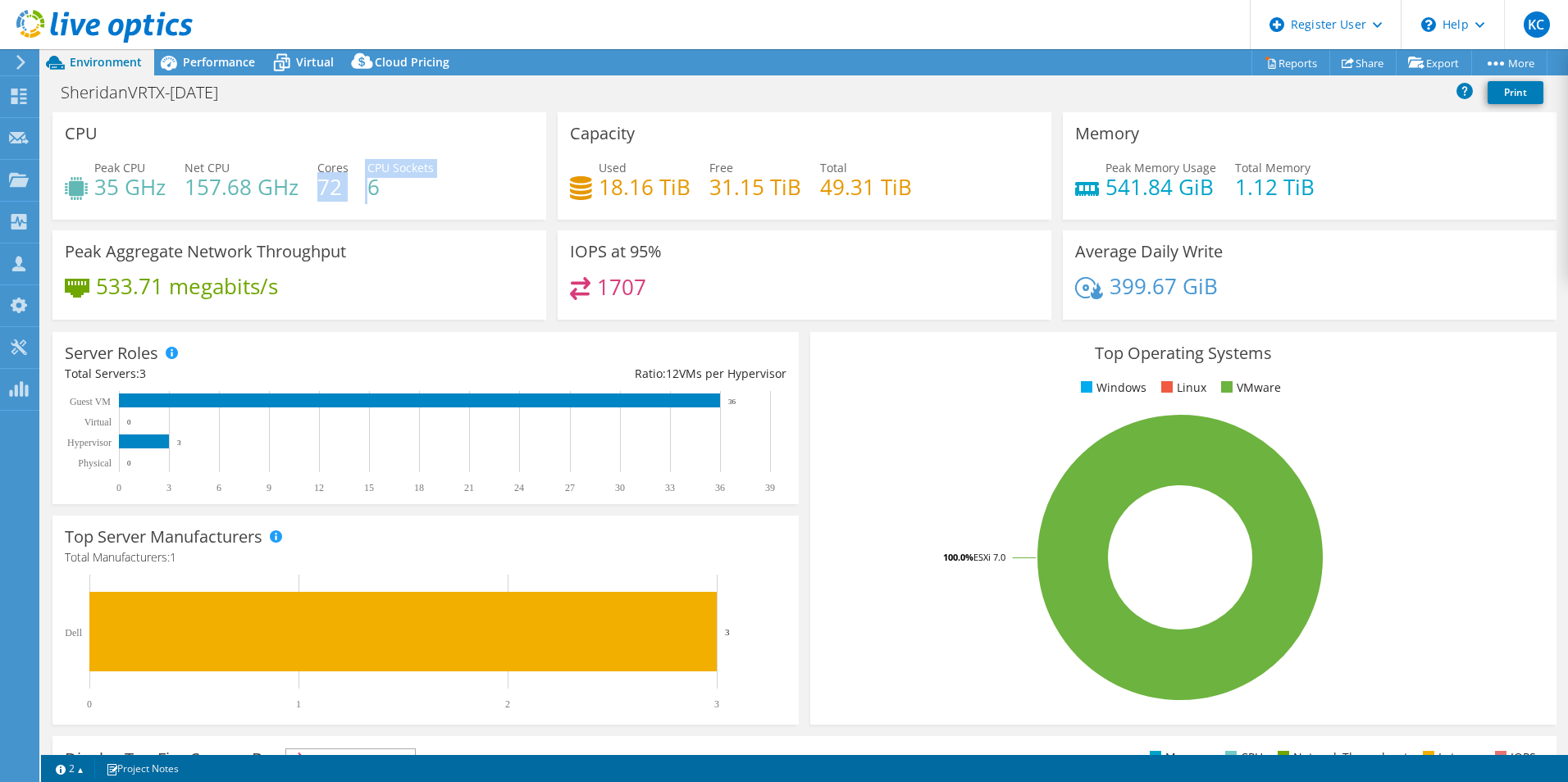
drag, startPoint x: 345, startPoint y: 186, endPoint x: 368, endPoint y: 186, distance: 23.0
click at [368, 186] on div "Peak CPU 35 GHz Net CPU 157.68 GHz Cores 72 CPU Sockets 6" at bounding box center [299, 185] width 469 height 53
drag, startPoint x: 368, startPoint y: 186, endPoint x: 377, endPoint y: 234, distance: 48.8
click at [377, 234] on div "Peak Aggregate Network Throughput 533.71 megabits/s" at bounding box center [299, 275] width 494 height 89
